Goal: Task Accomplishment & Management: Complete application form

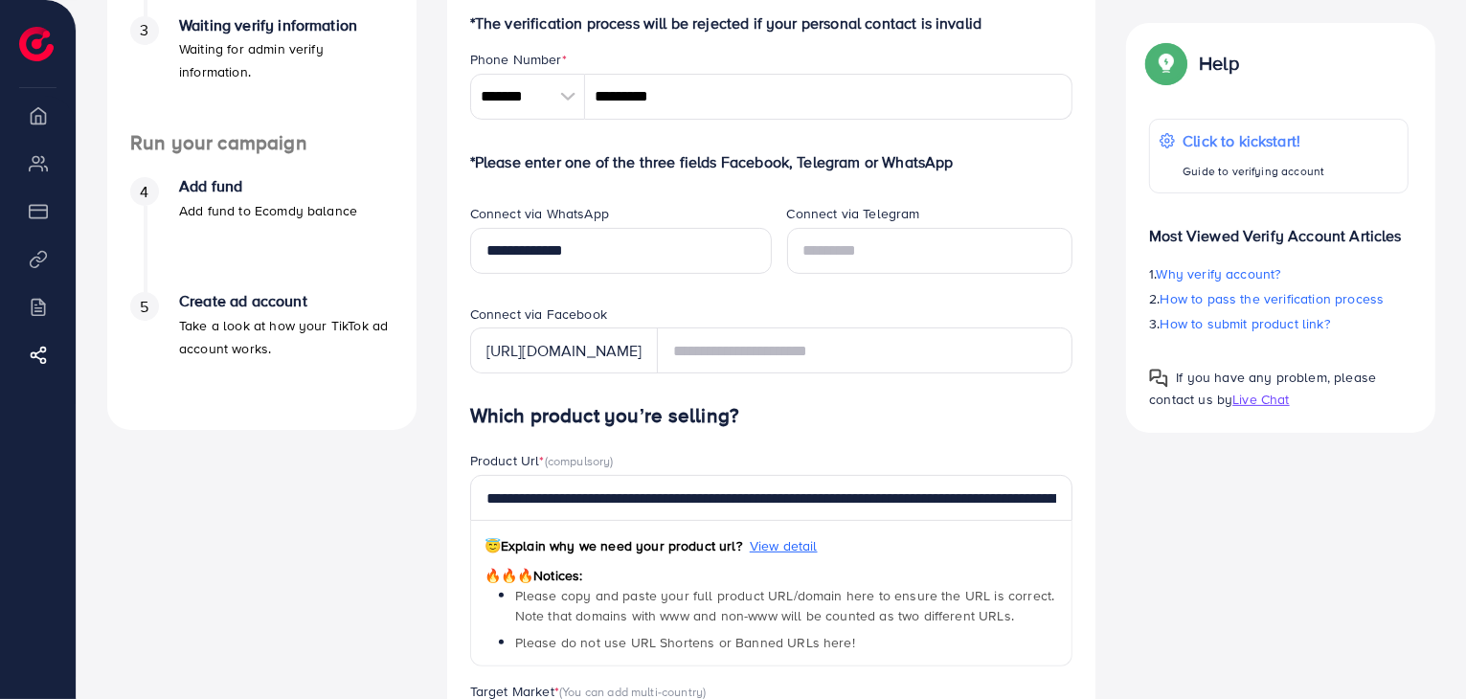
scroll to position [574, 0]
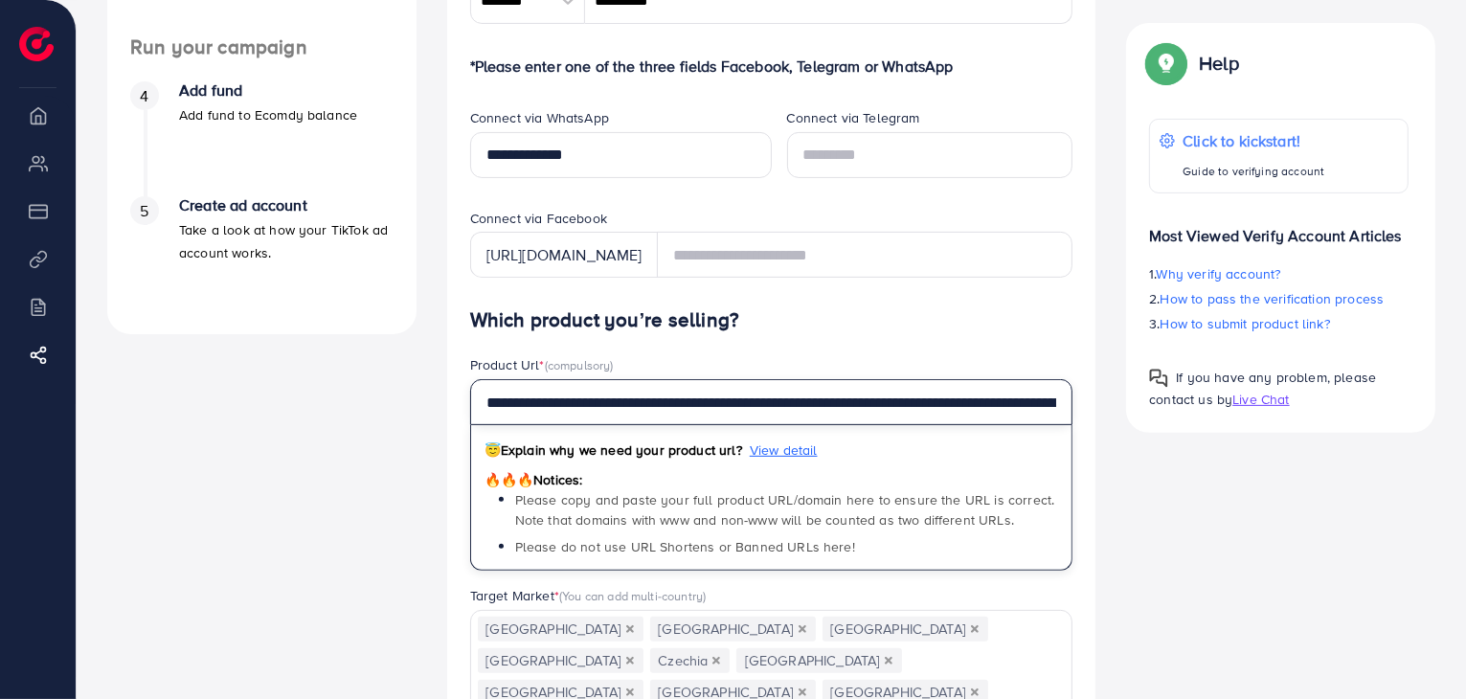
click at [833, 416] on input "**********" at bounding box center [771, 402] width 603 height 46
paste input "text"
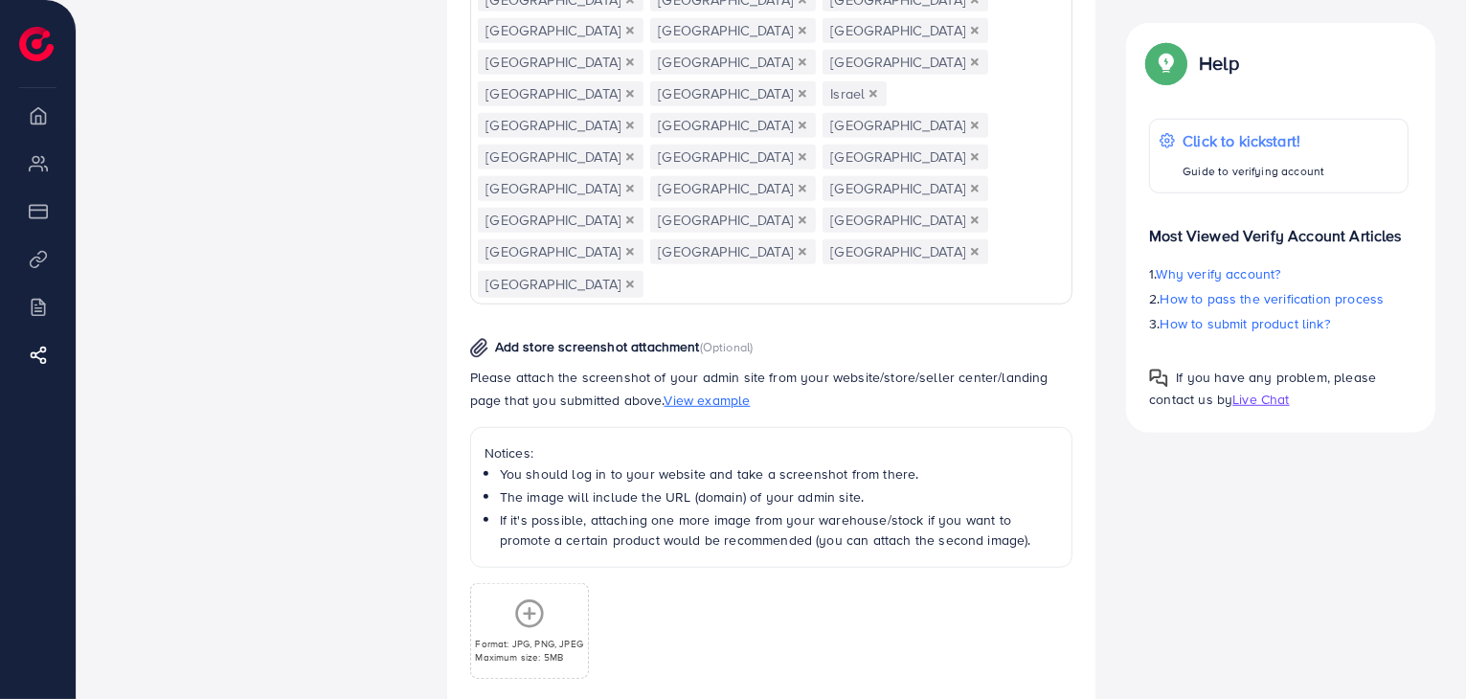
scroll to position [0, 0]
type input "**********"
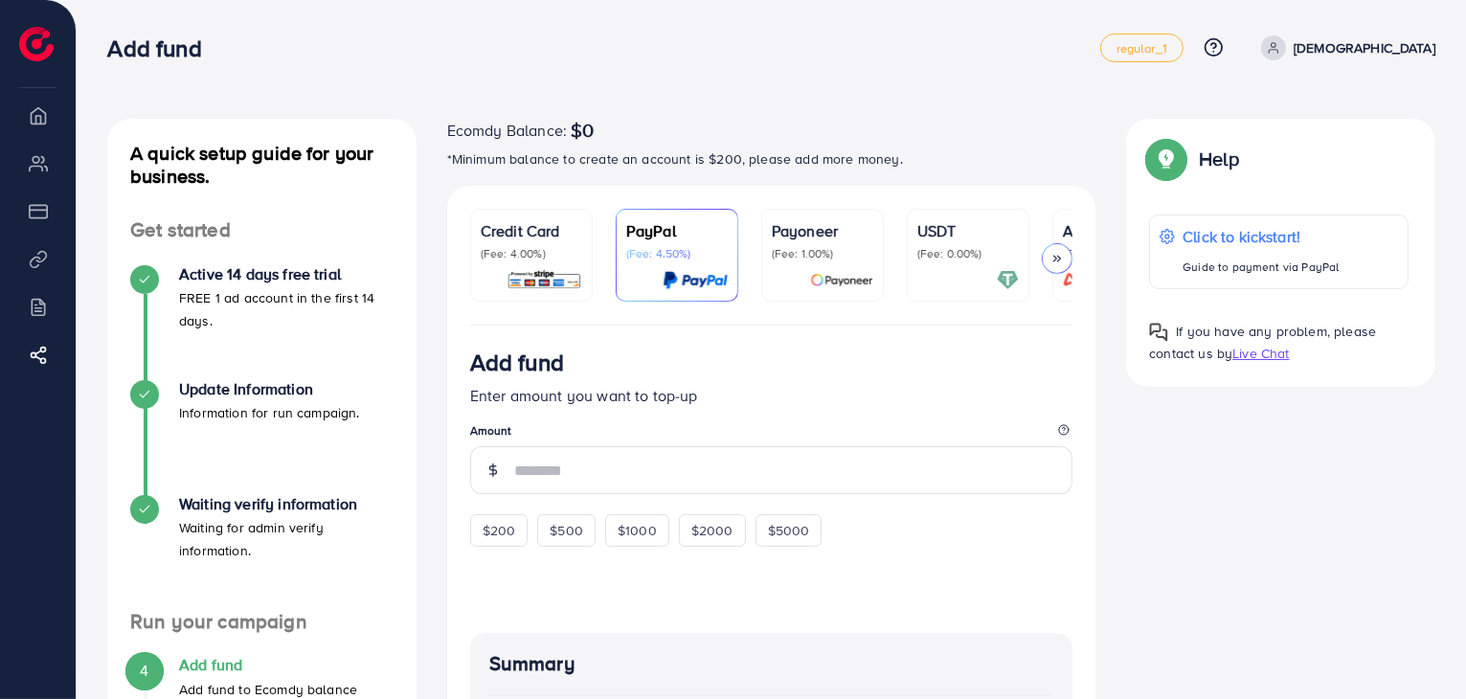
click at [511, 236] on p "Credit Card" at bounding box center [531, 230] width 101 height 23
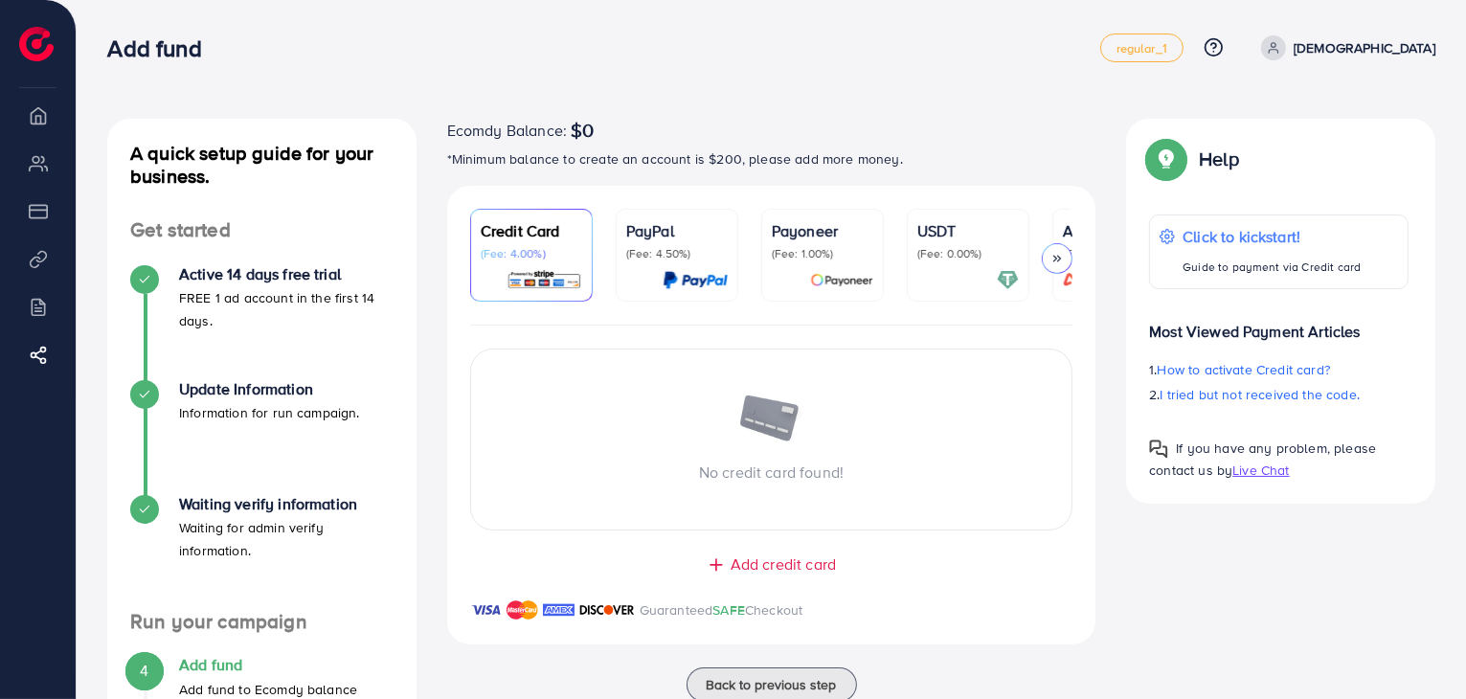
click at [797, 235] on p "Payoneer" at bounding box center [822, 230] width 101 height 23
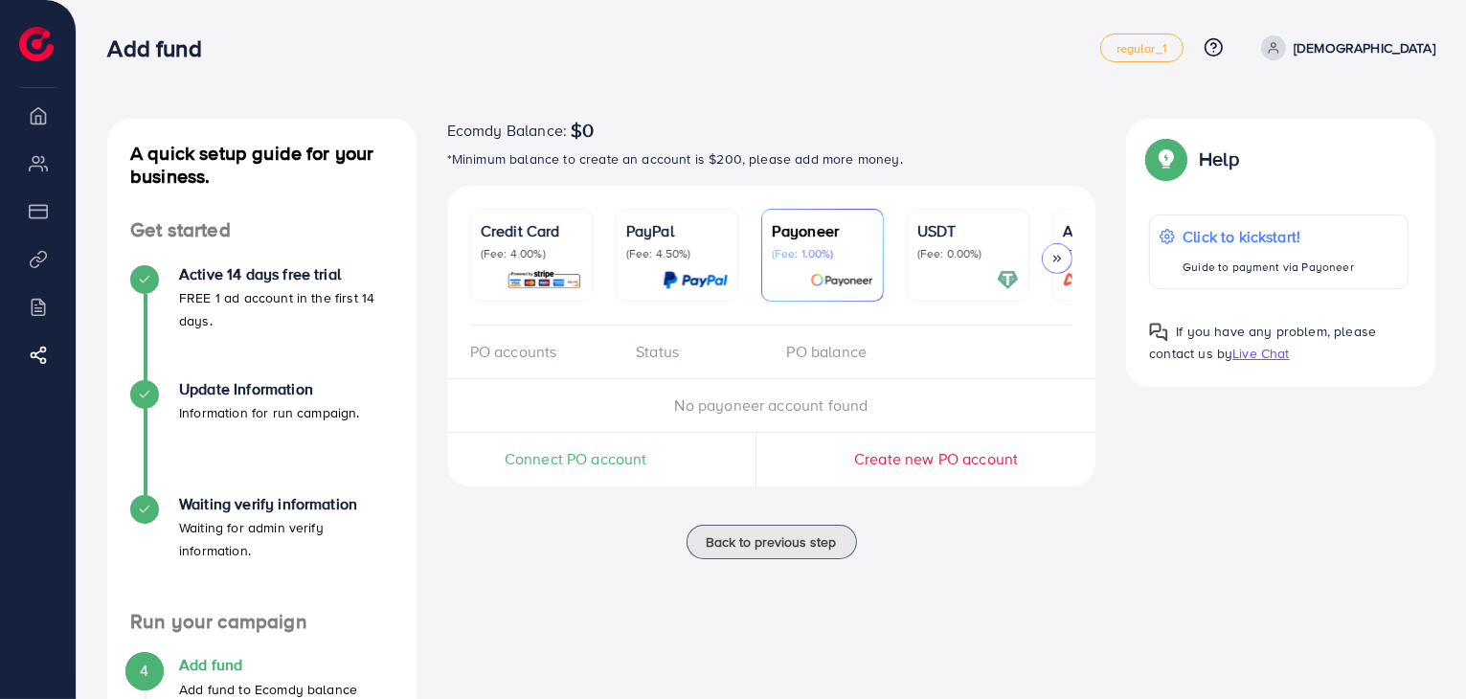
click at [943, 228] on p "USDT" at bounding box center [967, 230] width 101 height 23
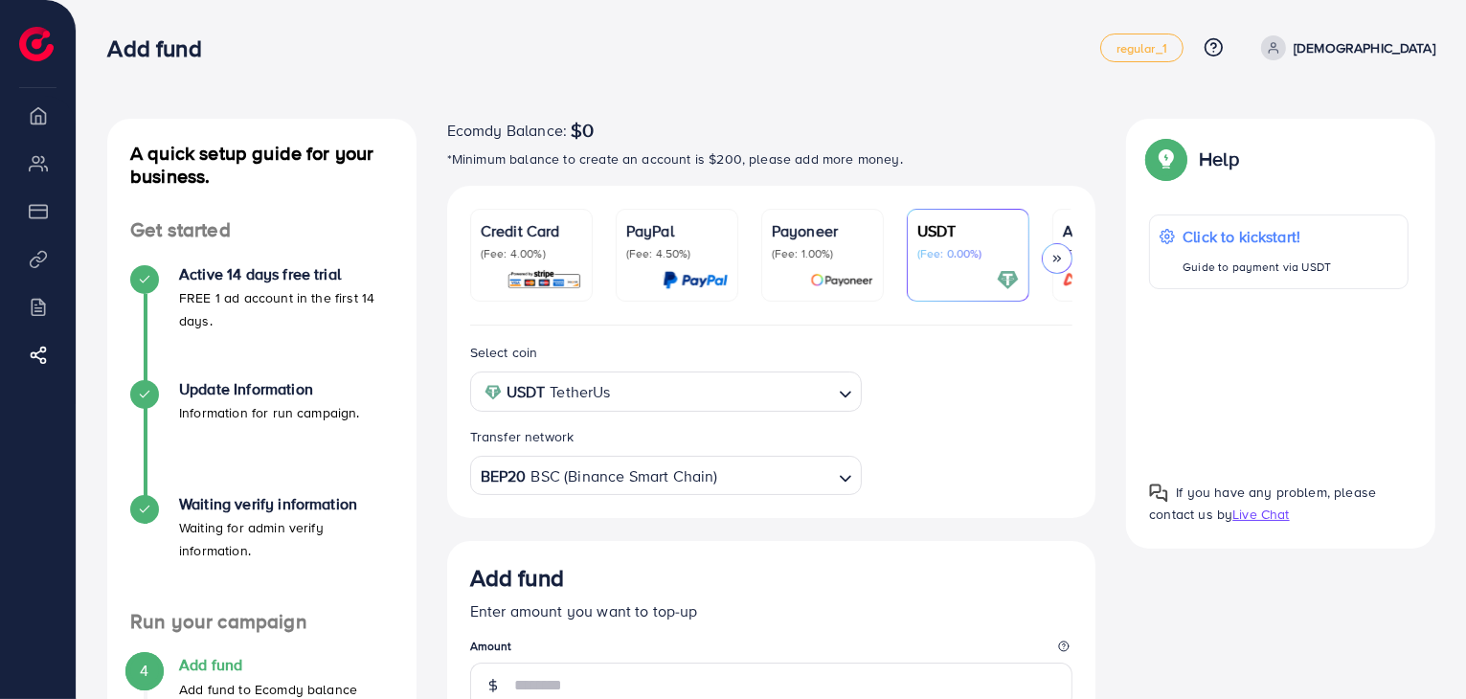
click at [491, 238] on p "Credit Card" at bounding box center [531, 230] width 101 height 23
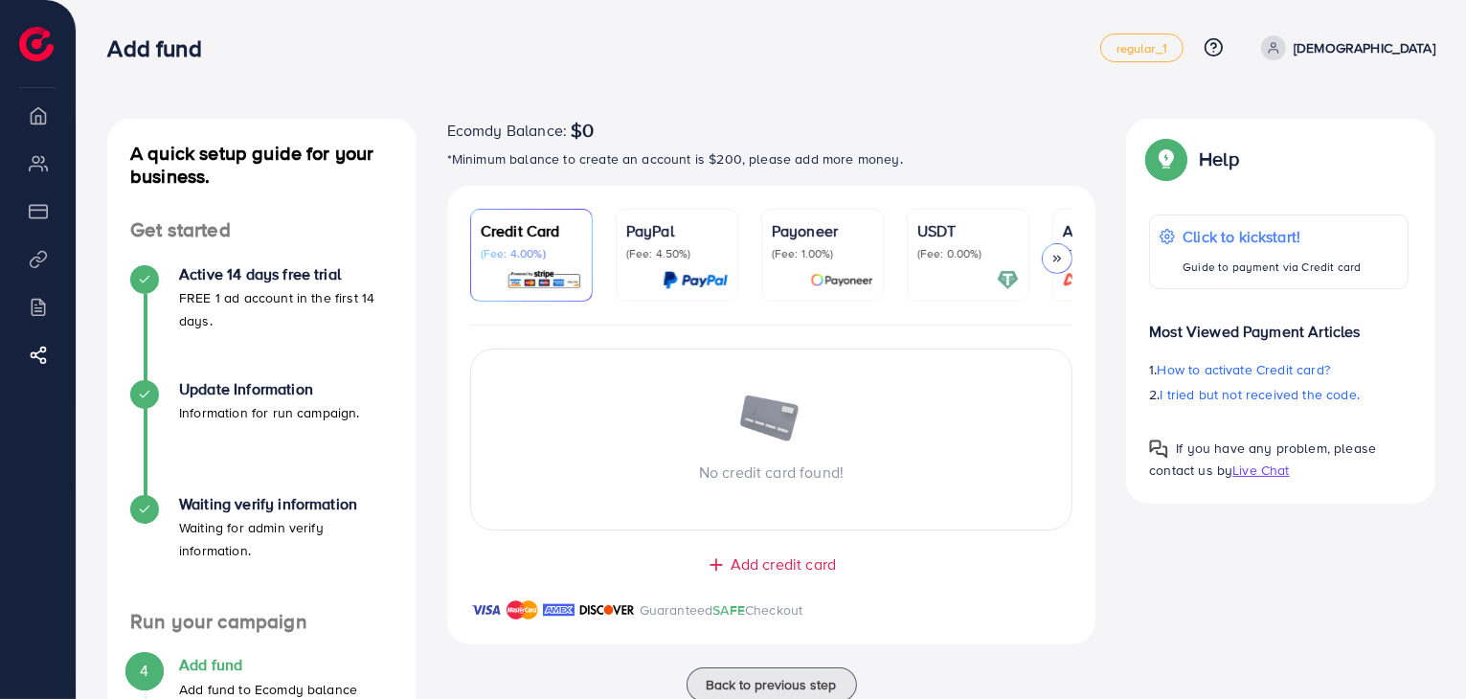
click at [928, 63] on div "Add fund regular_1 Help Center Contact Support Plans and Pricing Term and polic…" at bounding box center [771, 48] width 1328 height 54
click at [38, 307] on li "Billing" at bounding box center [38, 306] width 76 height 38
click at [1056, 257] on polyline at bounding box center [1055, 259] width 3 height 6
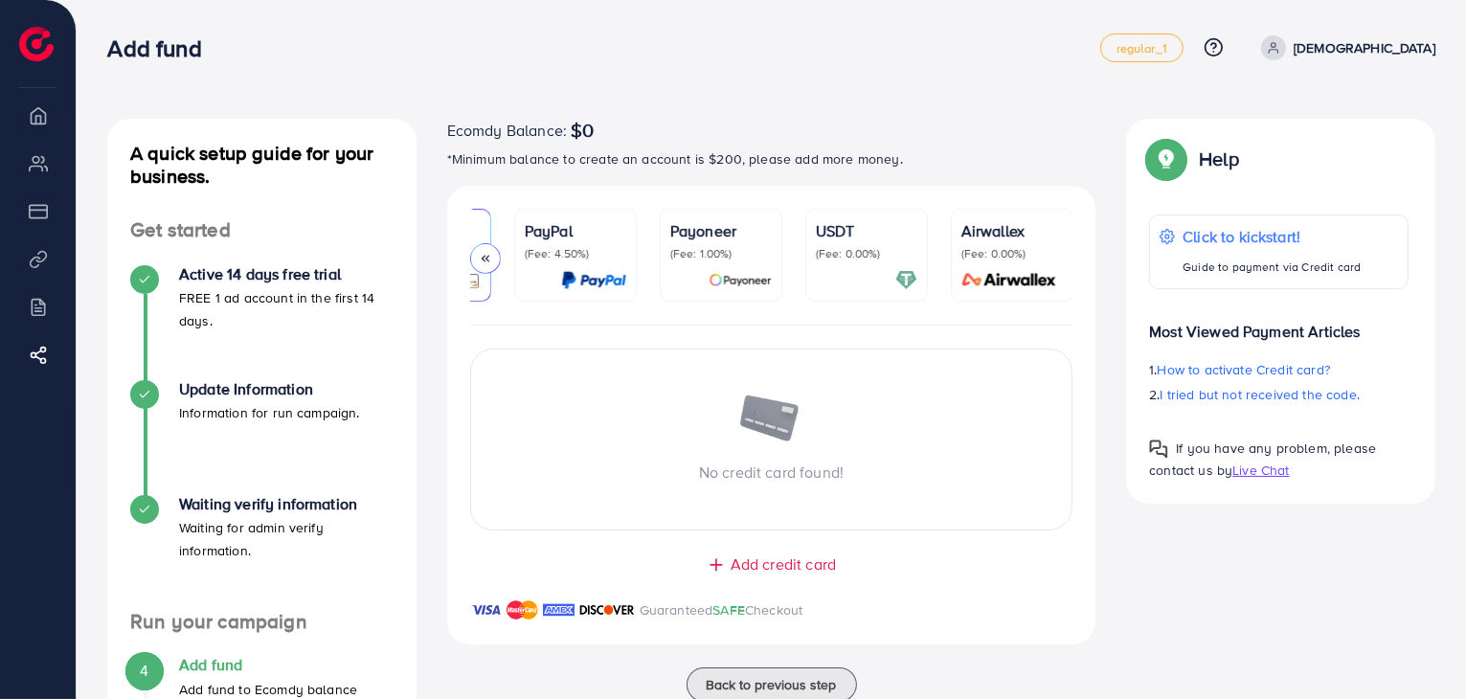
click at [485, 254] on icon at bounding box center [485, 258] width 13 height 13
